Goal: Find specific page/section: Find specific page/section

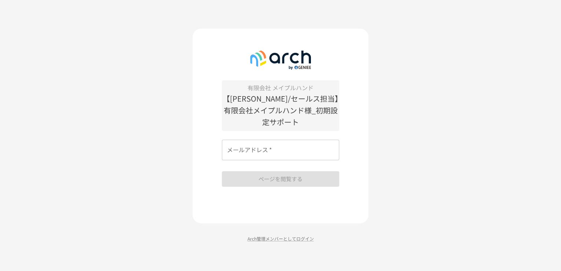
click at [303, 150] on input "メールアドレス   *" at bounding box center [280, 150] width 117 height 21
type input "**********"
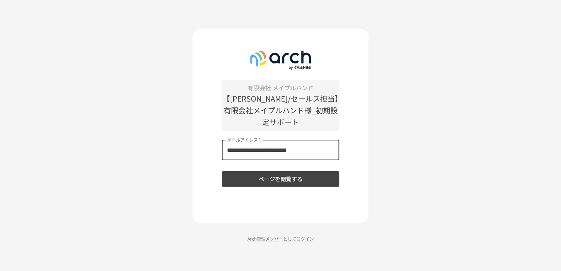
click at [282, 173] on button "ページを閲覧する" at bounding box center [280, 178] width 117 height 15
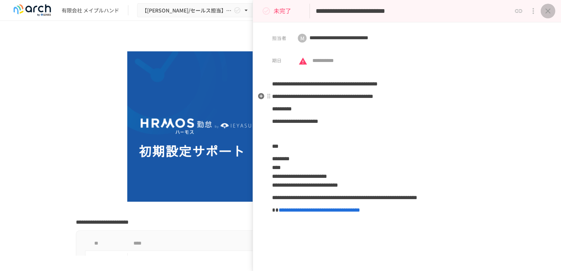
click at [551, 10] on icon "close drawer" at bounding box center [547, 11] width 9 height 9
